Goal: Navigation & Orientation: Find specific page/section

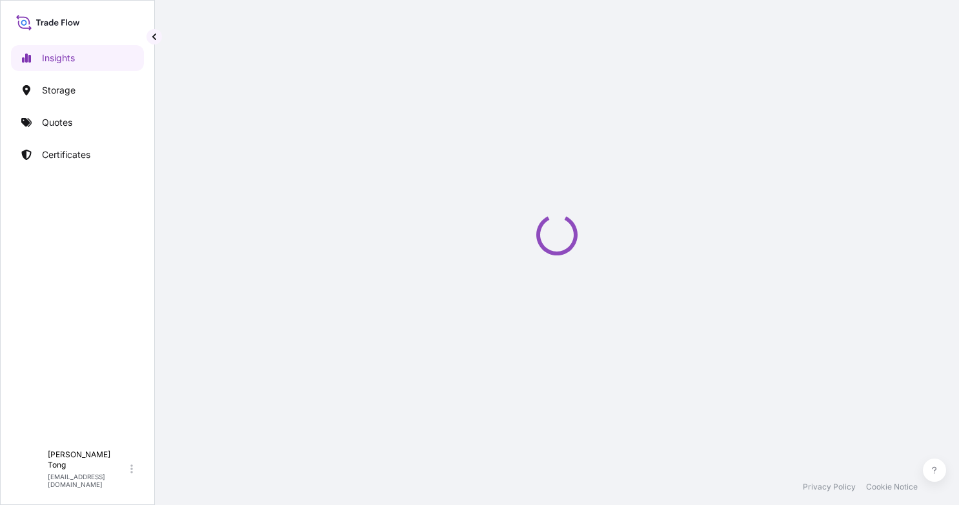
select select "2025"
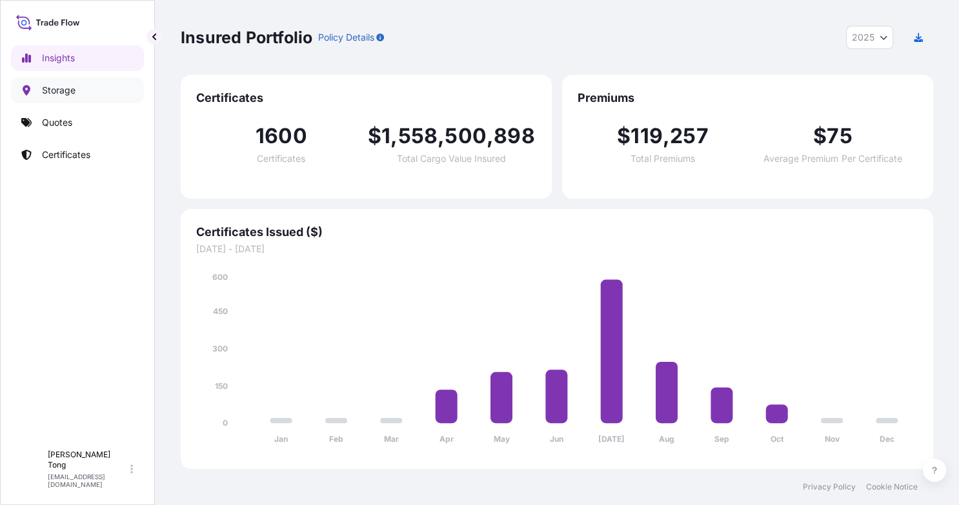
click at [50, 96] on p "Storage" at bounding box center [59, 90] width 34 height 13
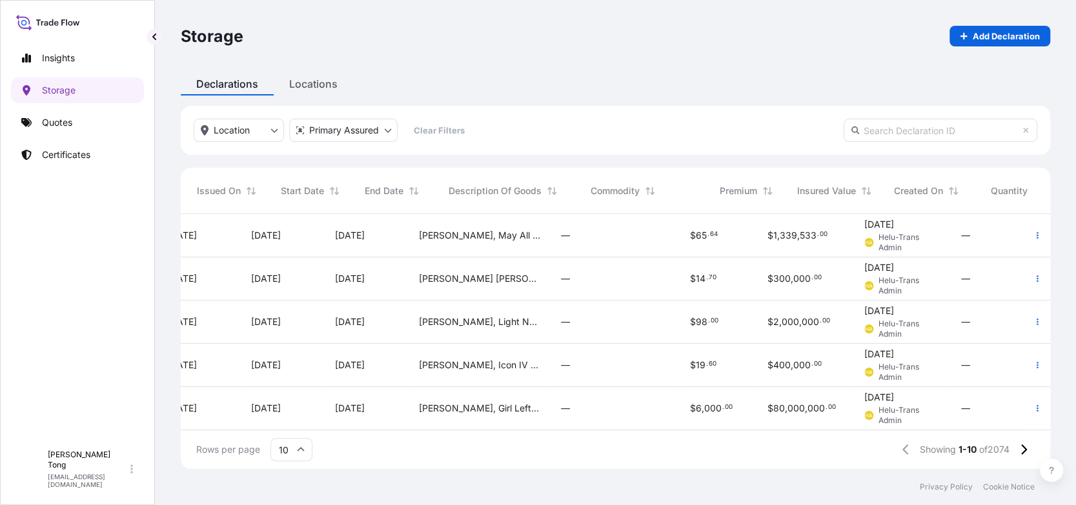
scroll to position [0, 586]
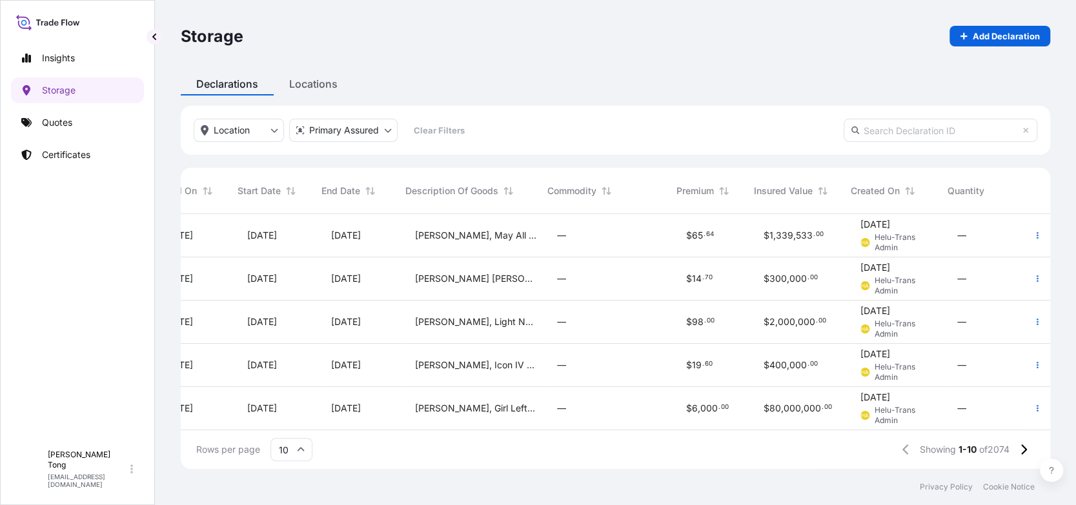
drag, startPoint x: 1051, startPoint y: 291, endPoint x: 1045, endPoint y: 308, distance: 17.8
click at [958, 314] on div "Storage Add Declaration Declarations Locations Location Primary Assured Clear F…" at bounding box center [615, 234] width 921 height 469
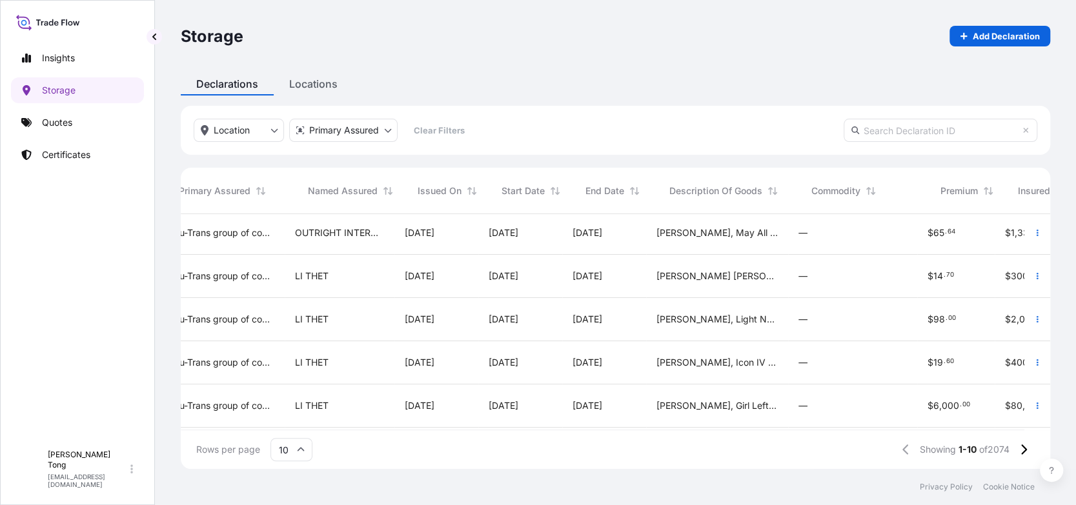
scroll to position [3, 0]
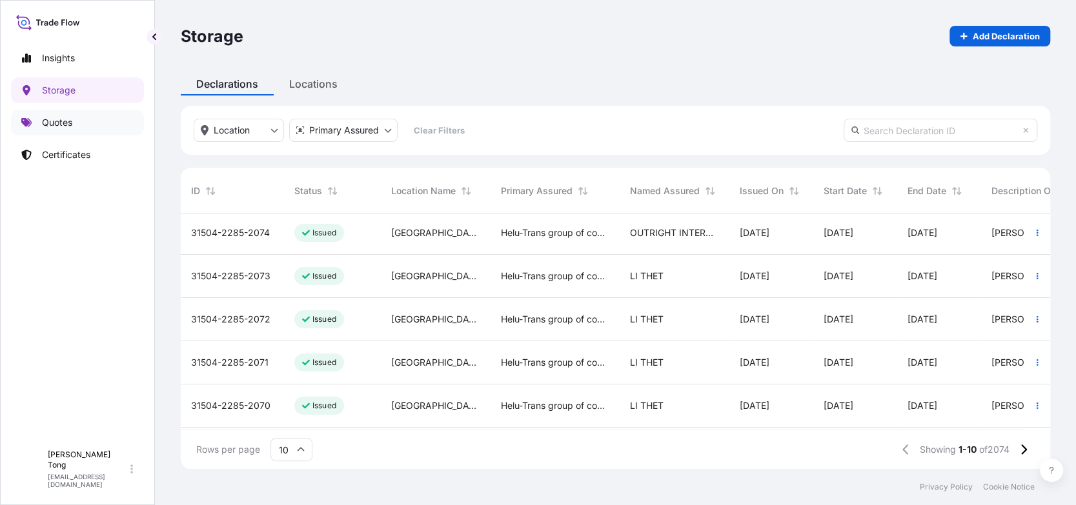
click at [108, 128] on link "Quotes" at bounding box center [77, 123] width 133 height 26
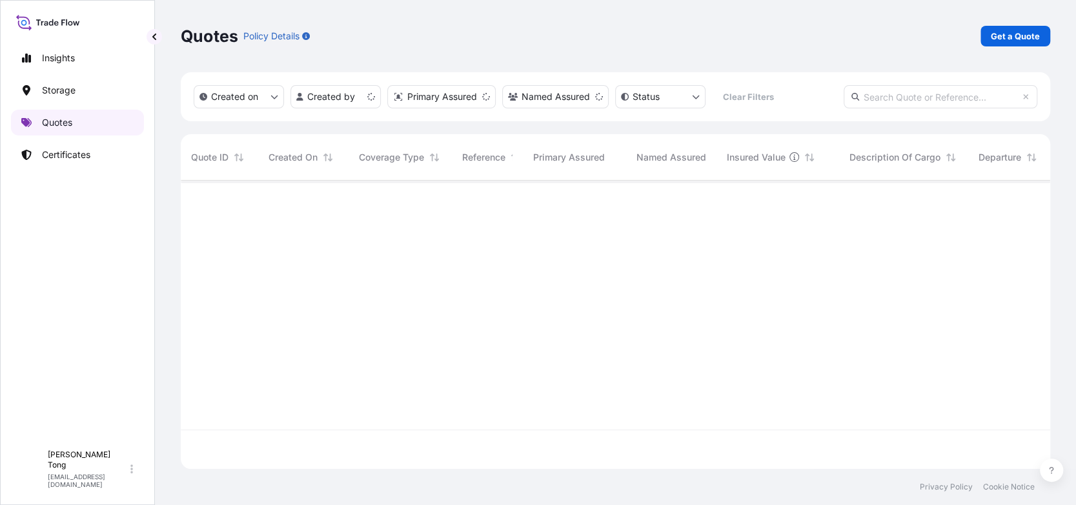
scroll to position [285, 859]
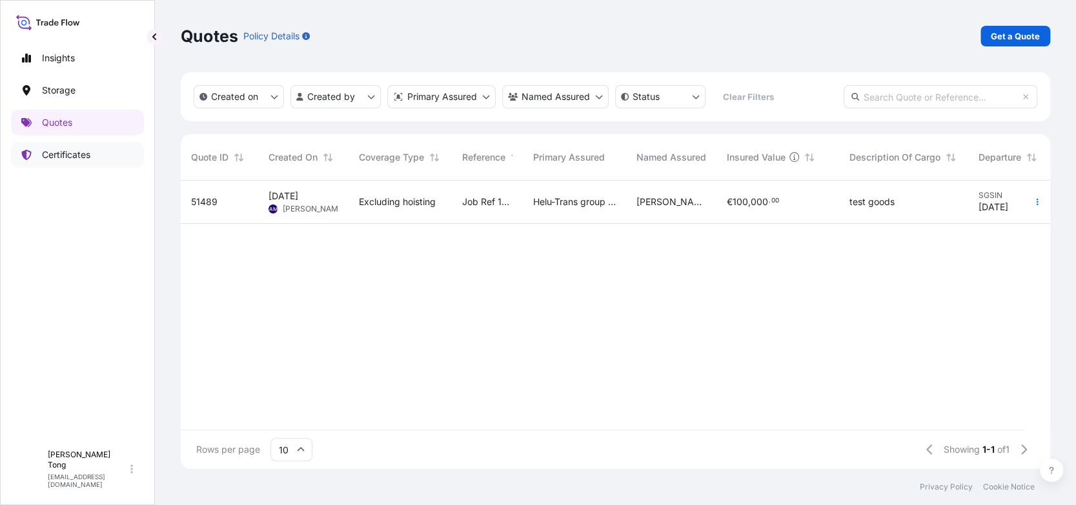
click at [100, 157] on link "Certificates" at bounding box center [77, 155] width 133 height 26
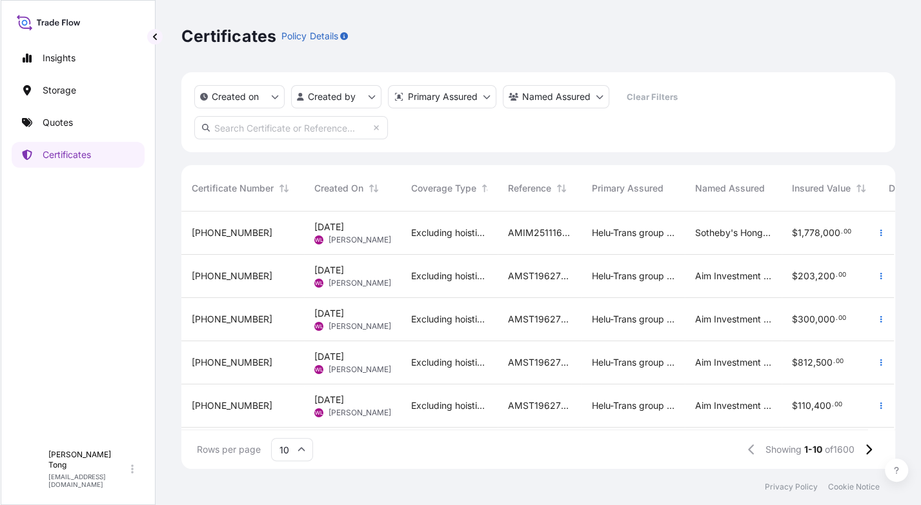
scroll to position [255, 704]
